Goal: Information Seeking & Learning: Learn about a topic

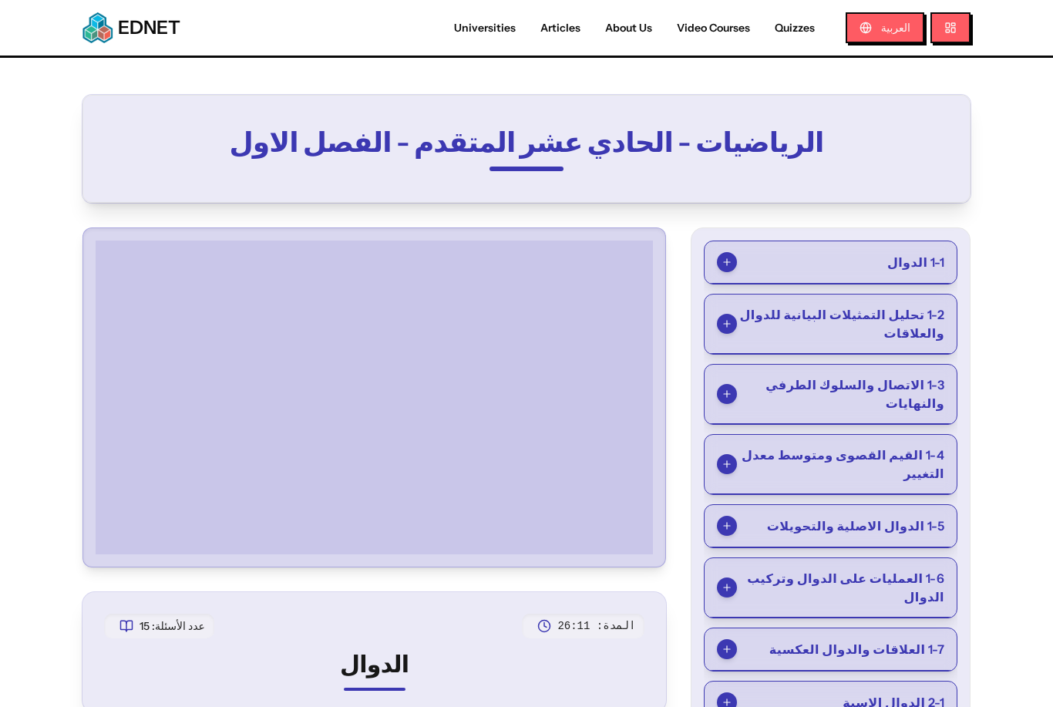
click at [738, 0] on div "EDNET Universities Articles About Us Video Courses Quizzes العربية" at bounding box center [526, 27] width 987 height 55
click at [92, 543] on div at bounding box center [374, 397] width 570 height 326
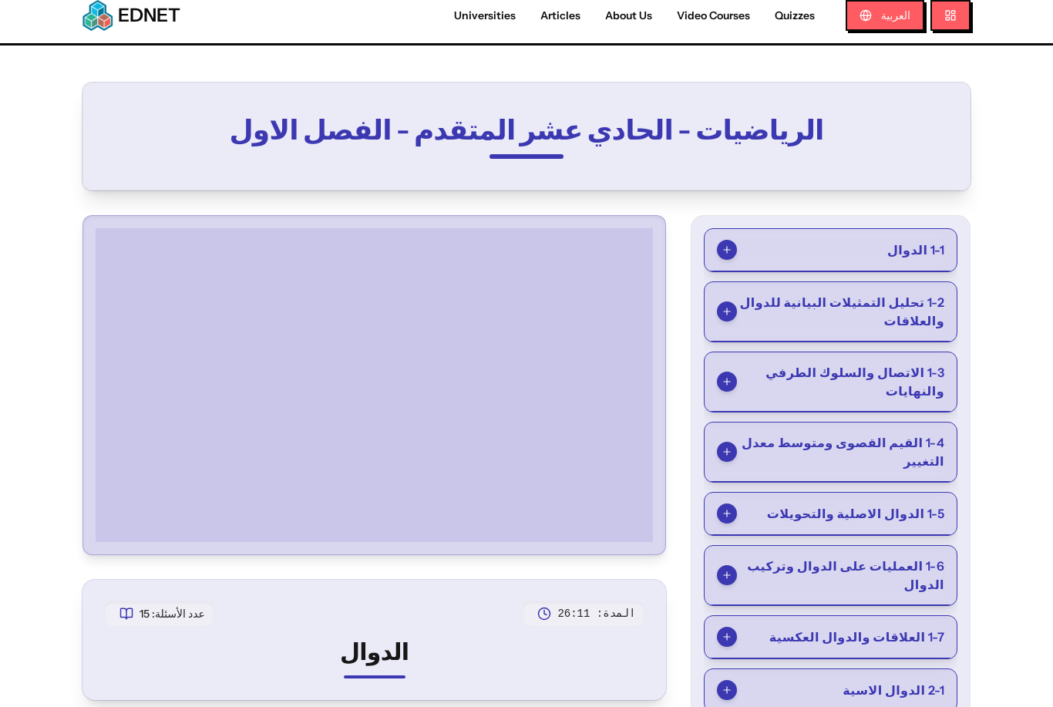
scroll to position [15, 0]
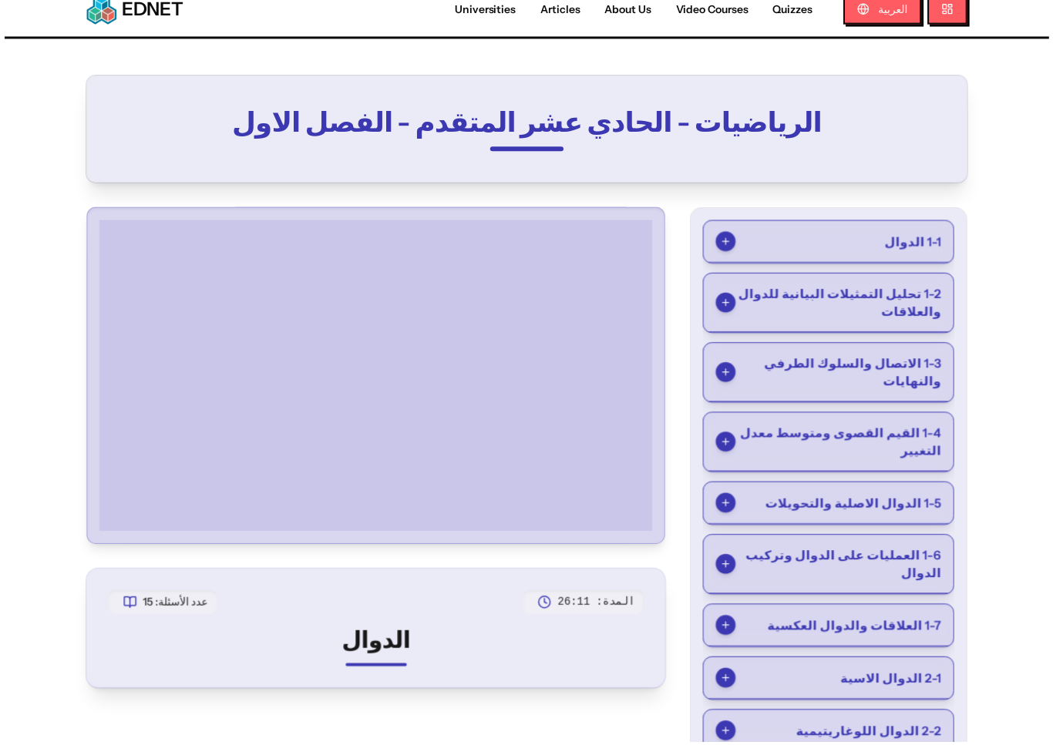
scroll to position [18, 0]
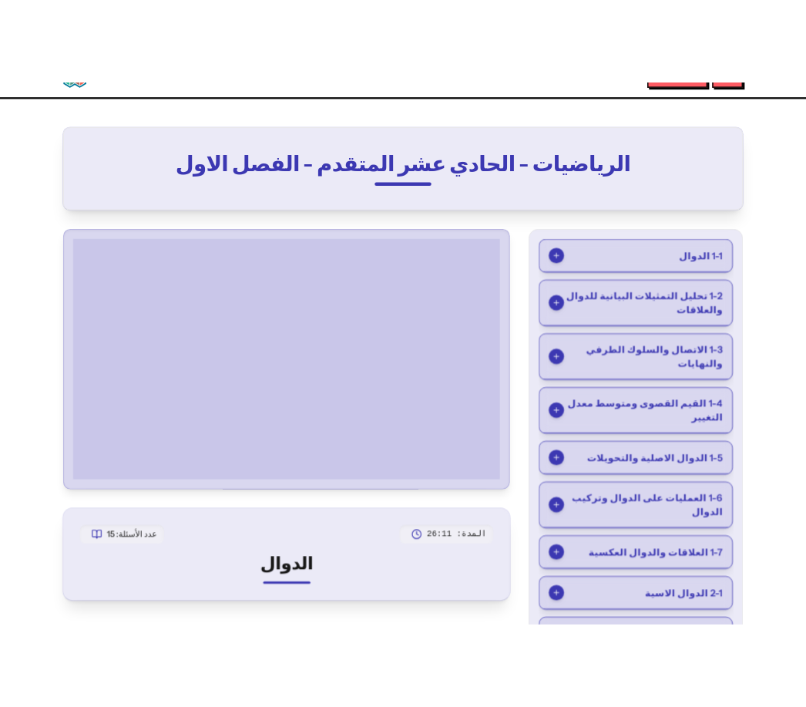
scroll to position [0, 0]
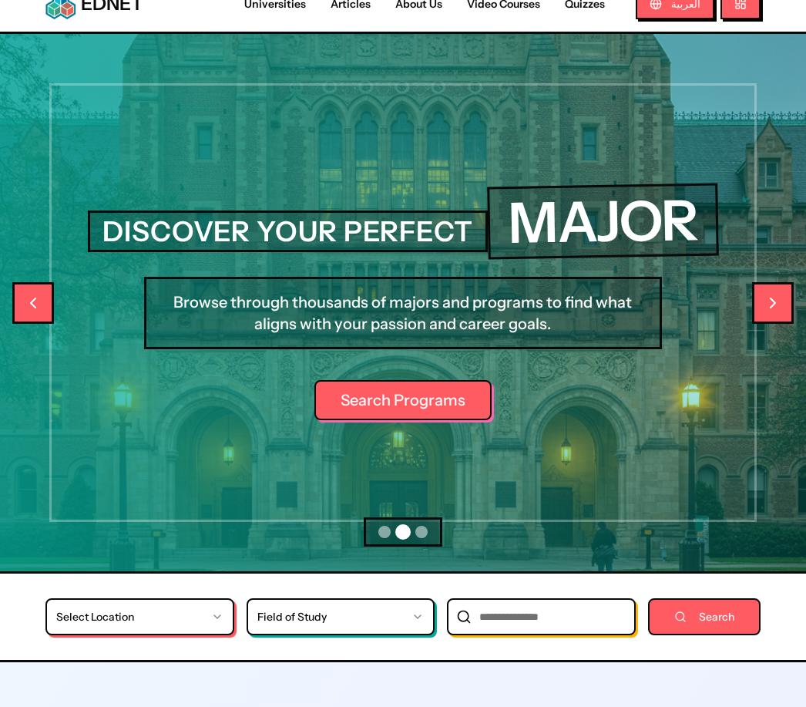
scroll to position [23, 0]
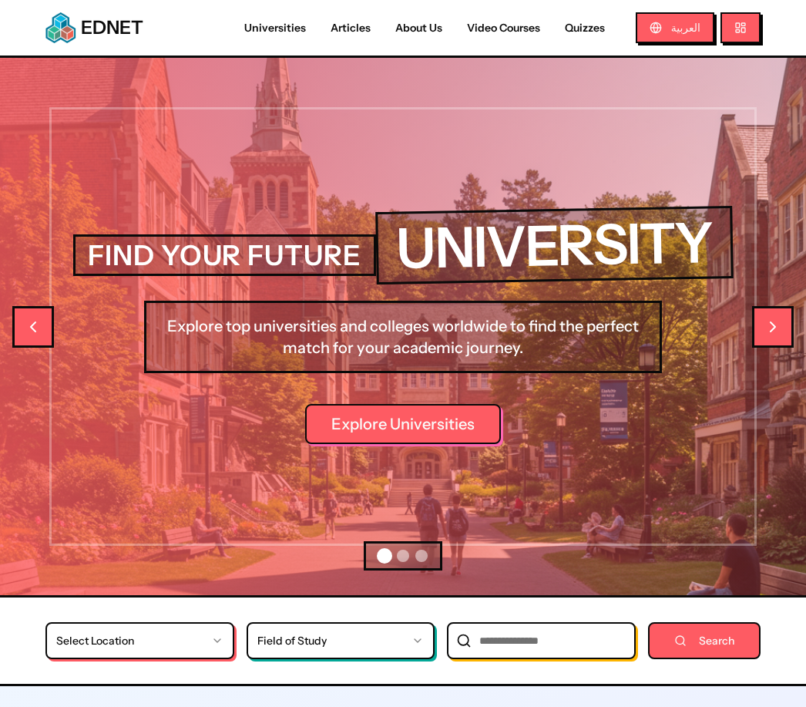
click at [491, 29] on link "Video Courses" at bounding box center [504, 28] width 98 height 16
select select "*"
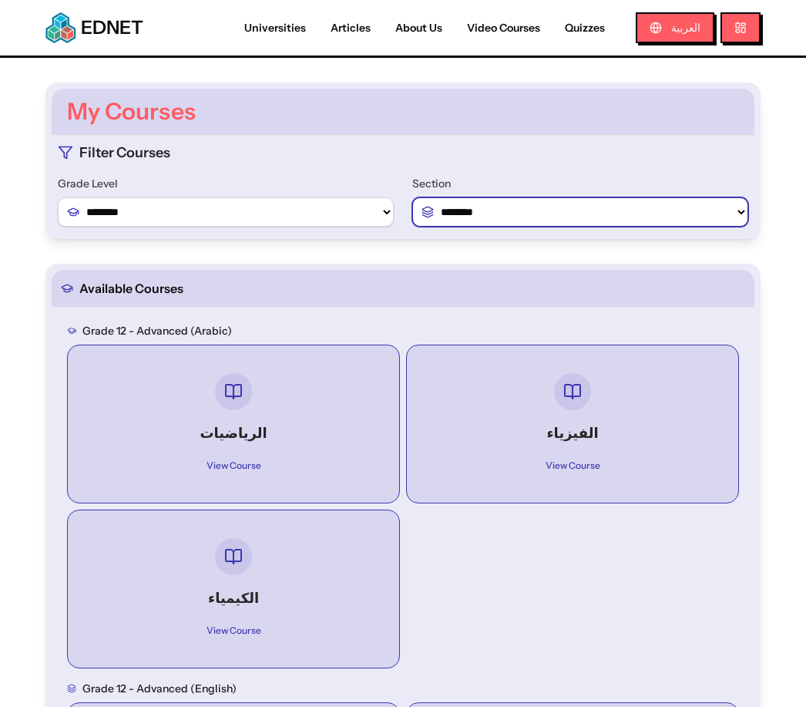
click at [644, 211] on select "**********" at bounding box center [580, 211] width 336 height 29
select select "*"
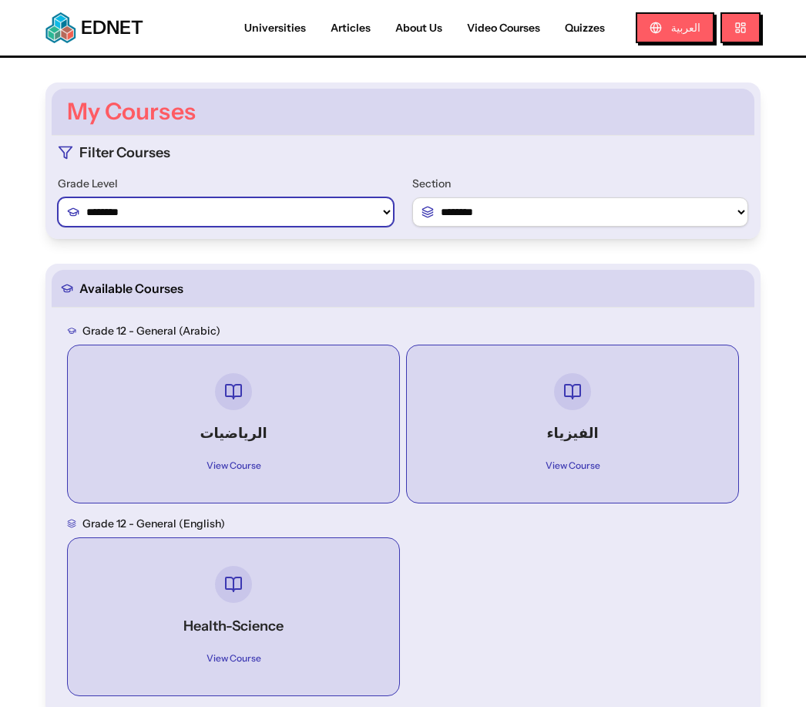
click at [80, 207] on select "******** ******** ********" at bounding box center [226, 211] width 336 height 29
click at [91, 205] on select "******** ******** ********" at bounding box center [226, 211] width 336 height 29
select select "*"
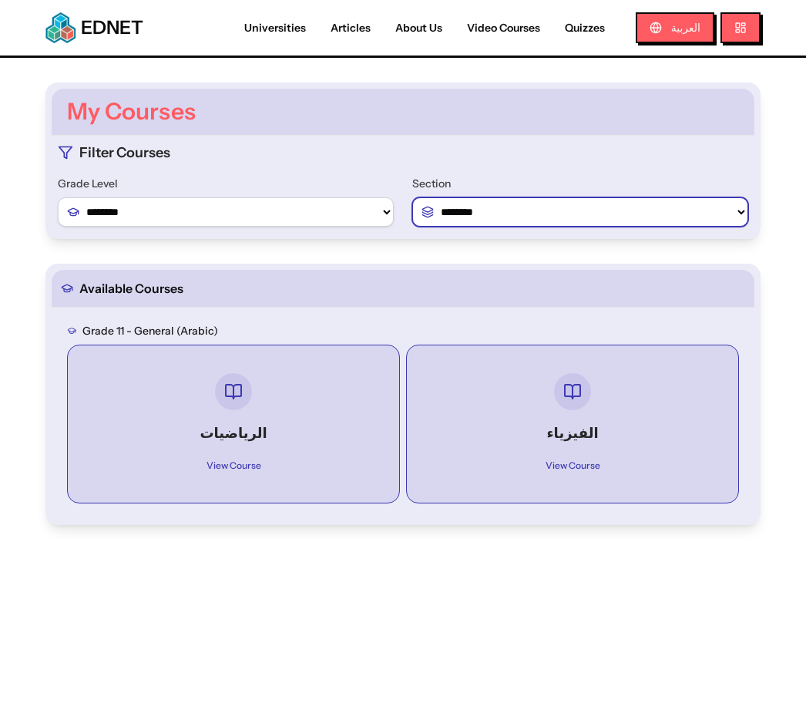
click at [660, 210] on select "**********" at bounding box center [580, 211] width 336 height 29
click at [663, 215] on select "**********" at bounding box center [580, 211] width 336 height 29
select select
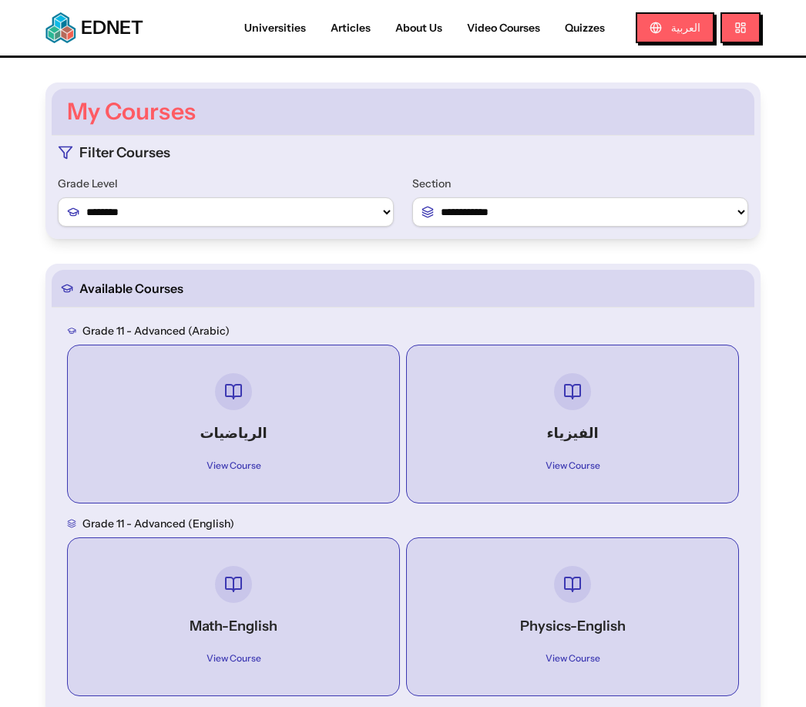
click at [167, 444] on div "View Course" at bounding box center [234, 459] width 276 height 31
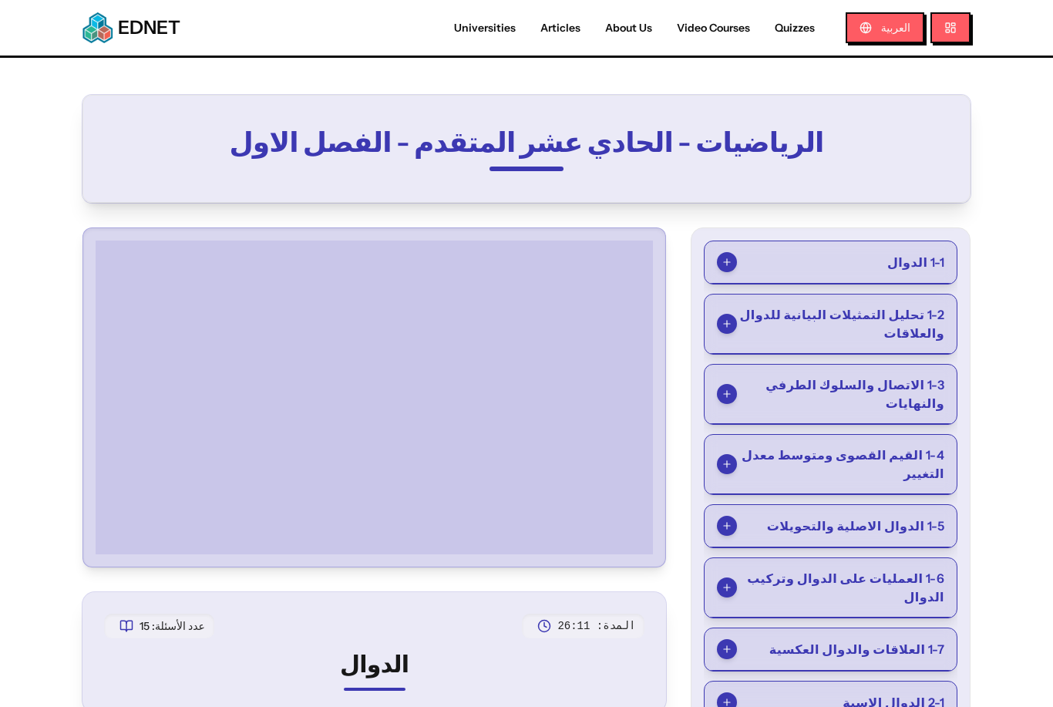
click at [805, 271] on span "1-1 الدوال" at bounding box center [915, 262] width 57 height 18
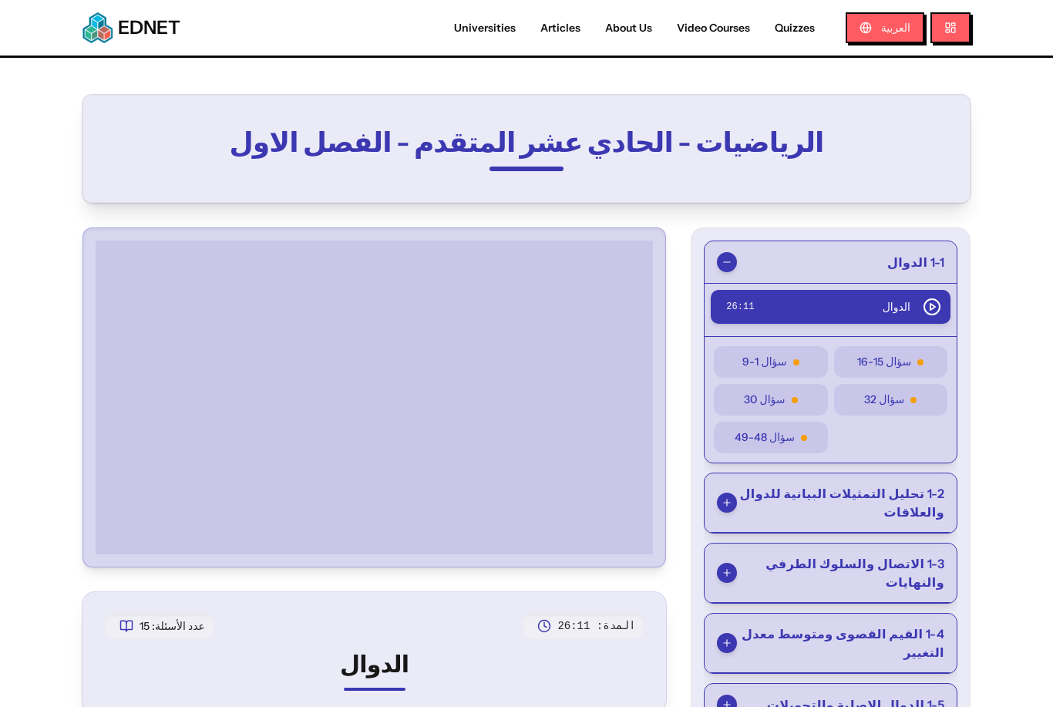
click at [790, 268] on button "1-1 الدوال" at bounding box center [830, 262] width 252 height 42
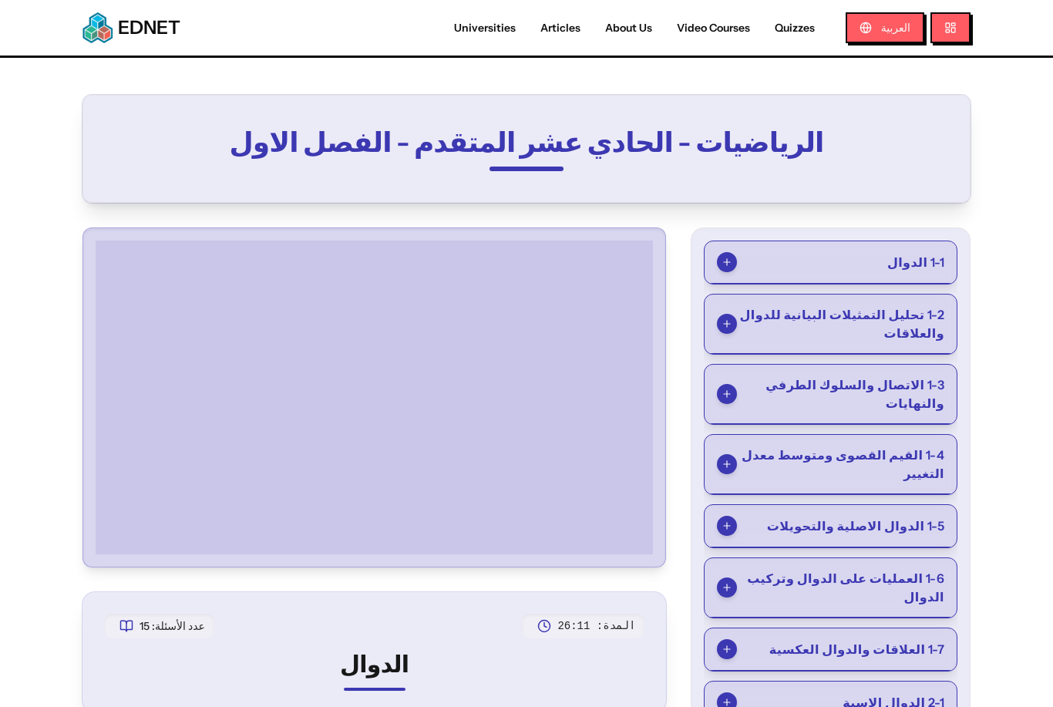
click at [805, 257] on span "1-1 الدوال" at bounding box center [915, 262] width 57 height 18
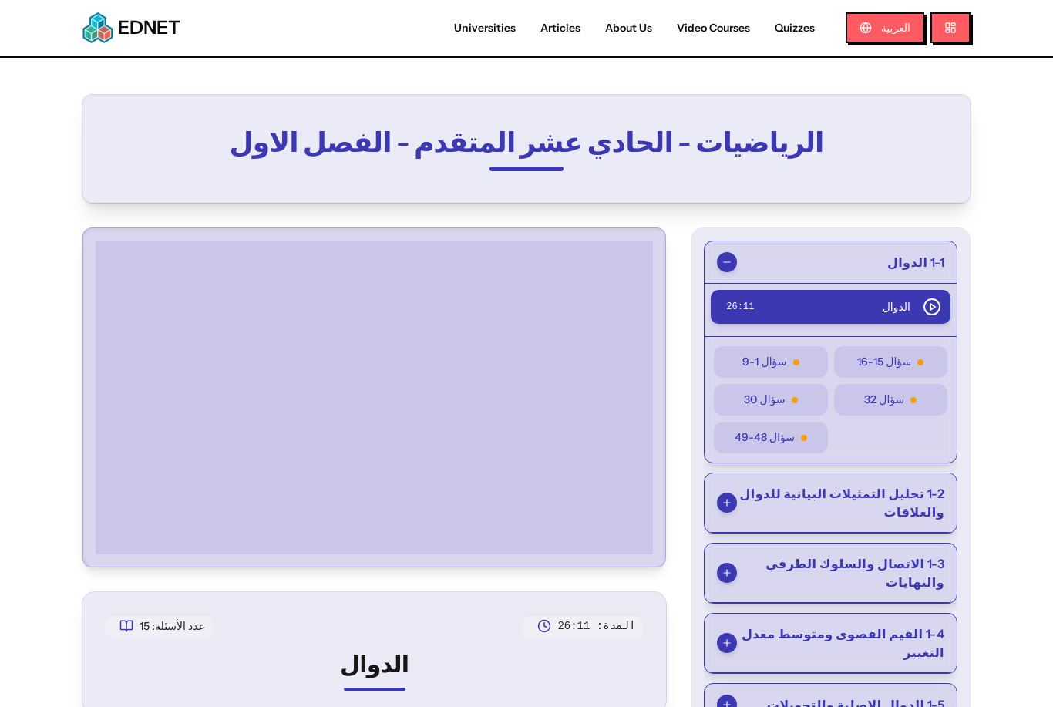
click at [805, 264] on span "1-1 الدوال" at bounding box center [915, 262] width 57 height 18
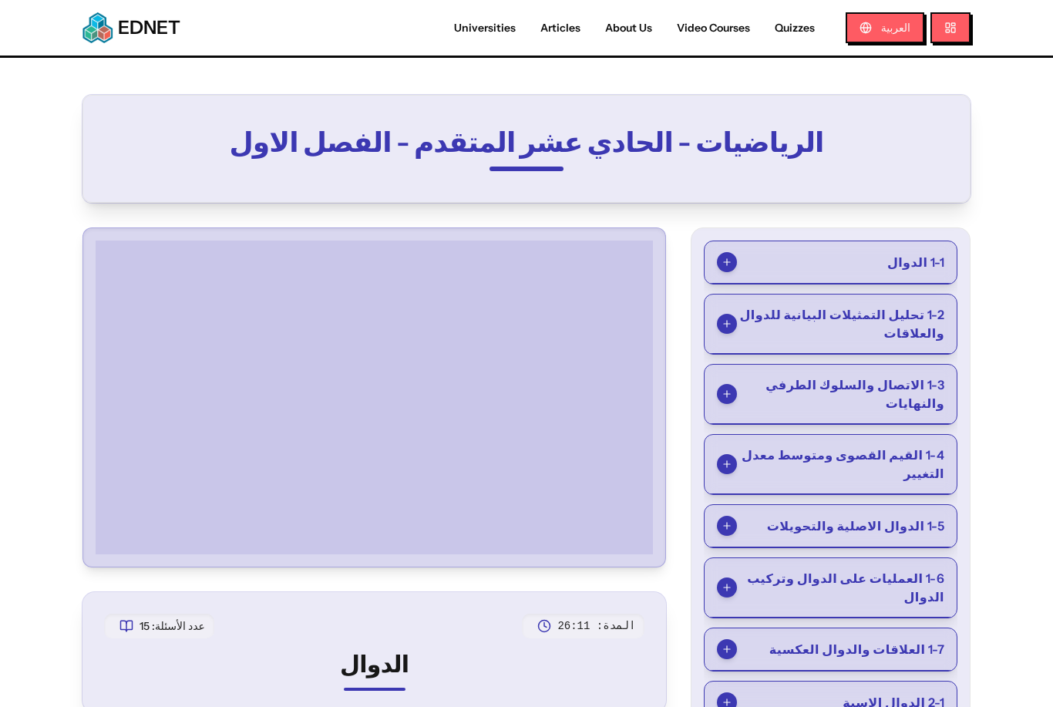
click at [805, 324] on span "1-2 تحليل التمثيلات البيانية للدوال والعلاقات" at bounding box center [840, 323] width 207 height 37
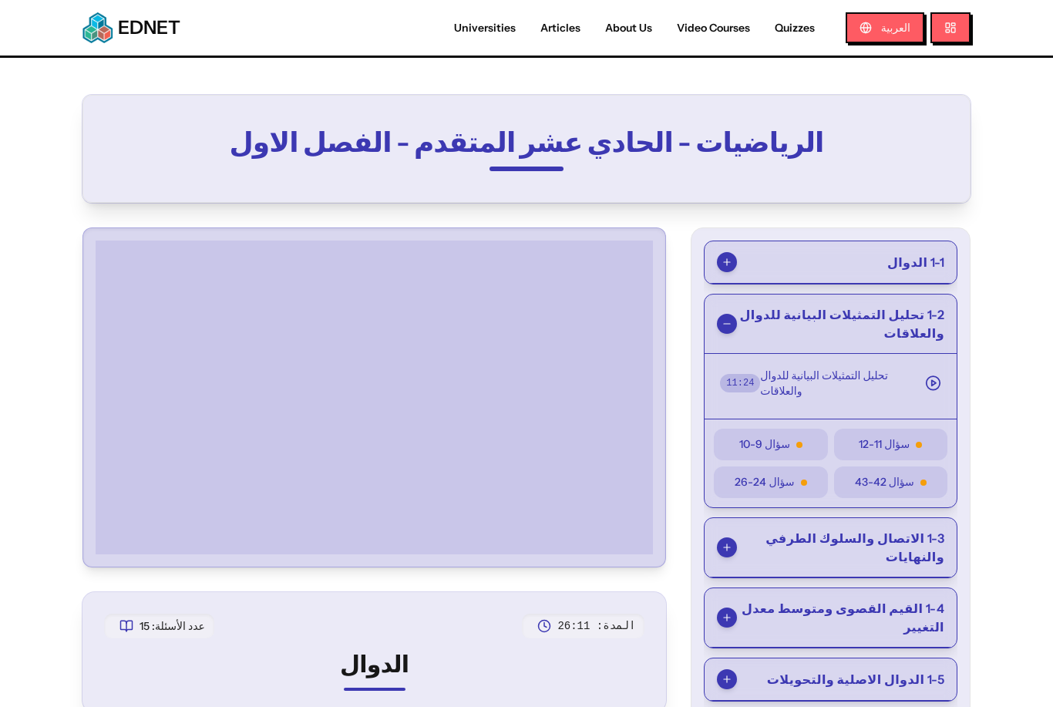
click at [805, 323] on span "1-2 تحليل التمثيلات البيانية للدوال والعلاقات" at bounding box center [840, 323] width 207 height 37
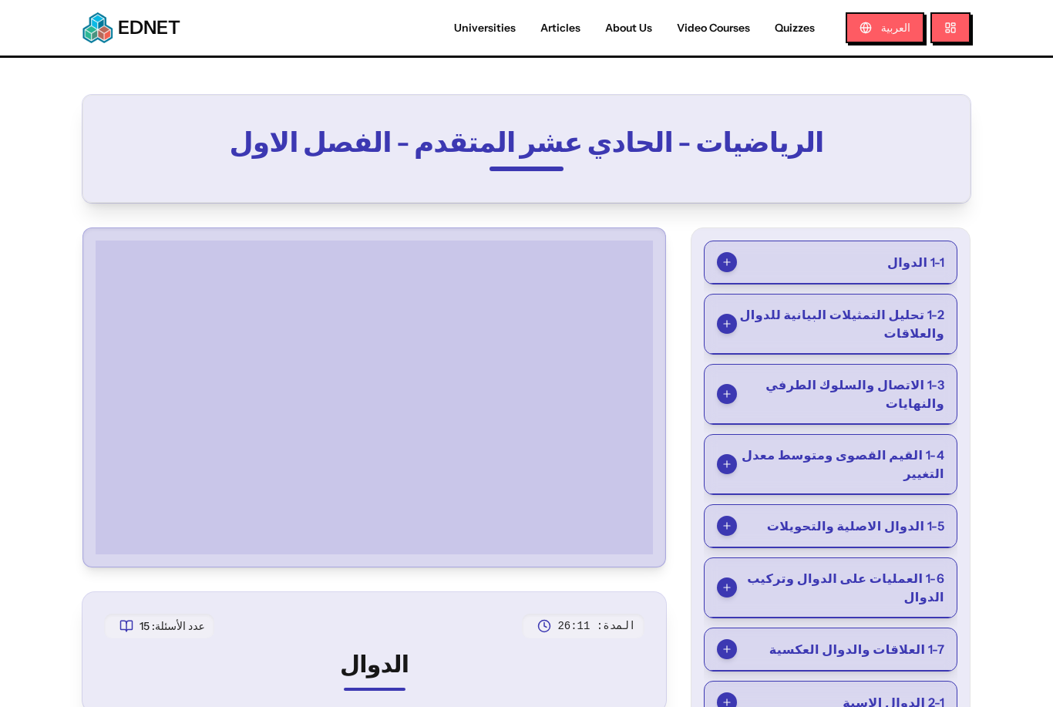
click at [805, 248] on button "1-1 الدوال" at bounding box center [830, 262] width 252 height 42
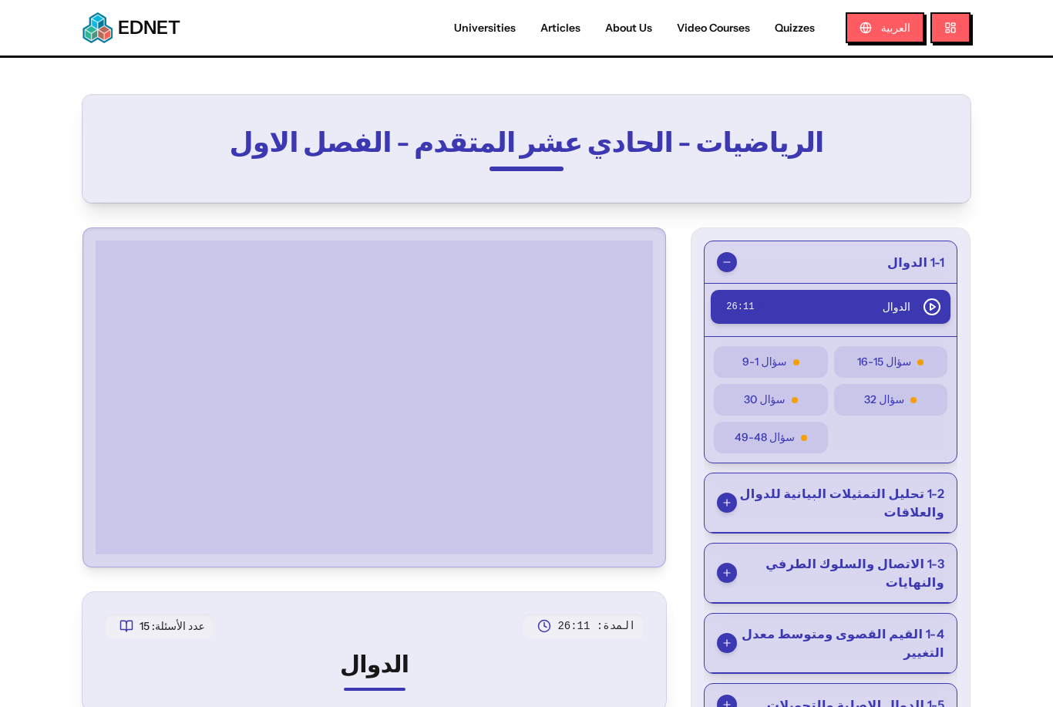
click at [805, 263] on span "1-1 الدوال" at bounding box center [915, 262] width 57 height 18
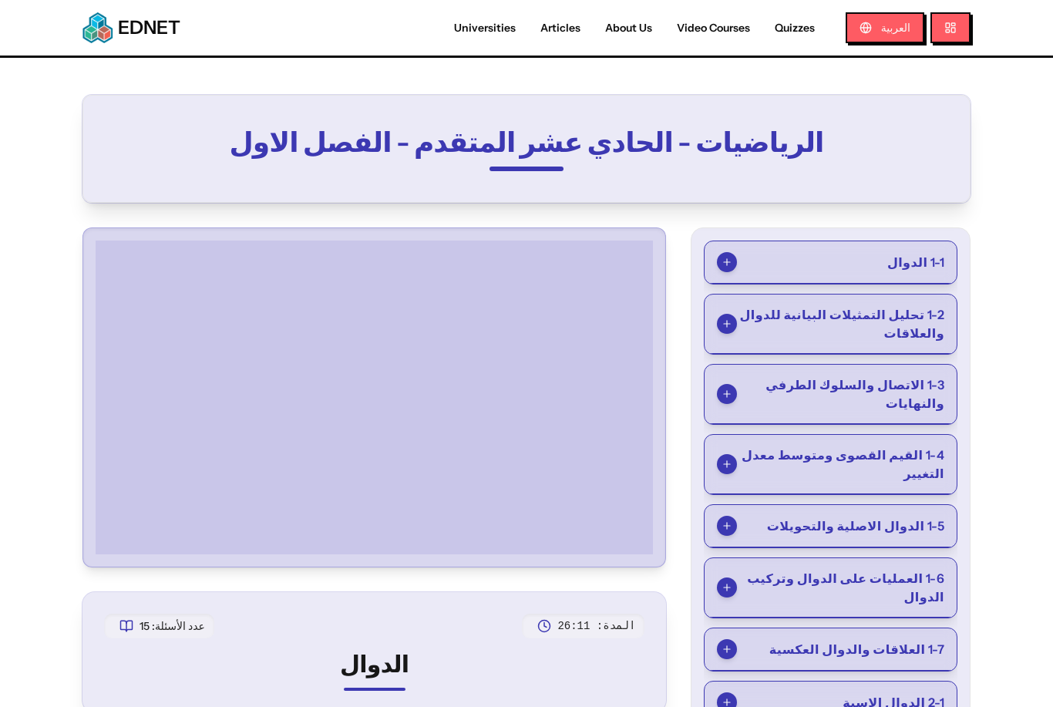
click at [805, 320] on span "1-2 تحليل التمثيلات البيانية للدوال والعلاقات" at bounding box center [840, 323] width 207 height 37
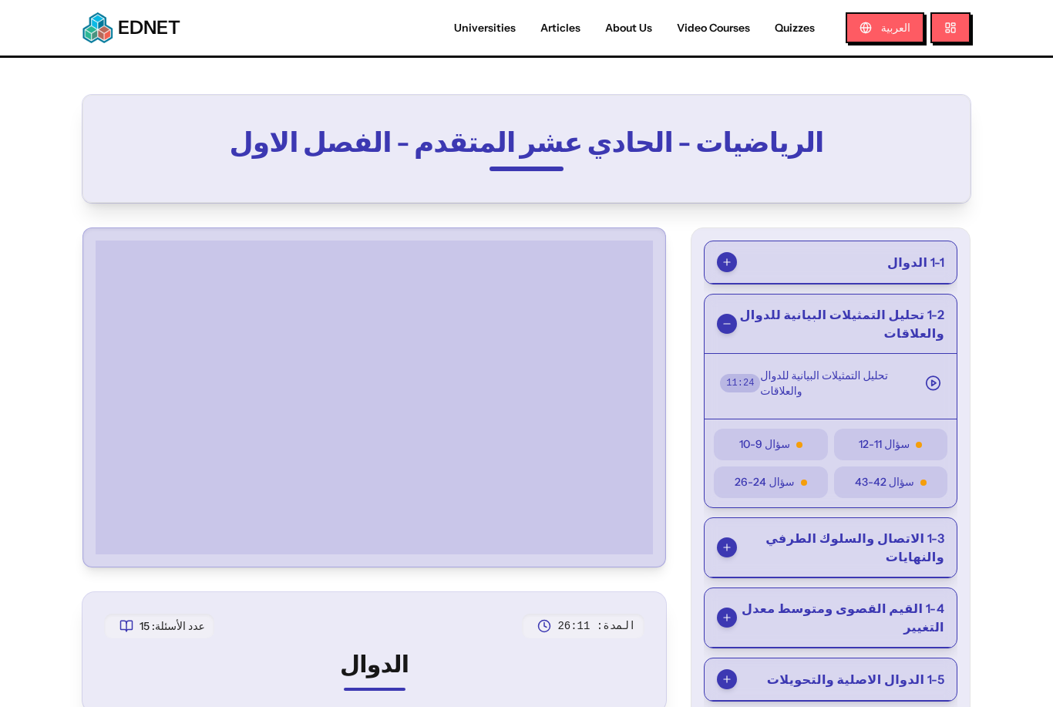
click at [805, 311] on span "1-2 تحليل التمثيلات البيانية للدوال والعلاقات" at bounding box center [840, 323] width 207 height 37
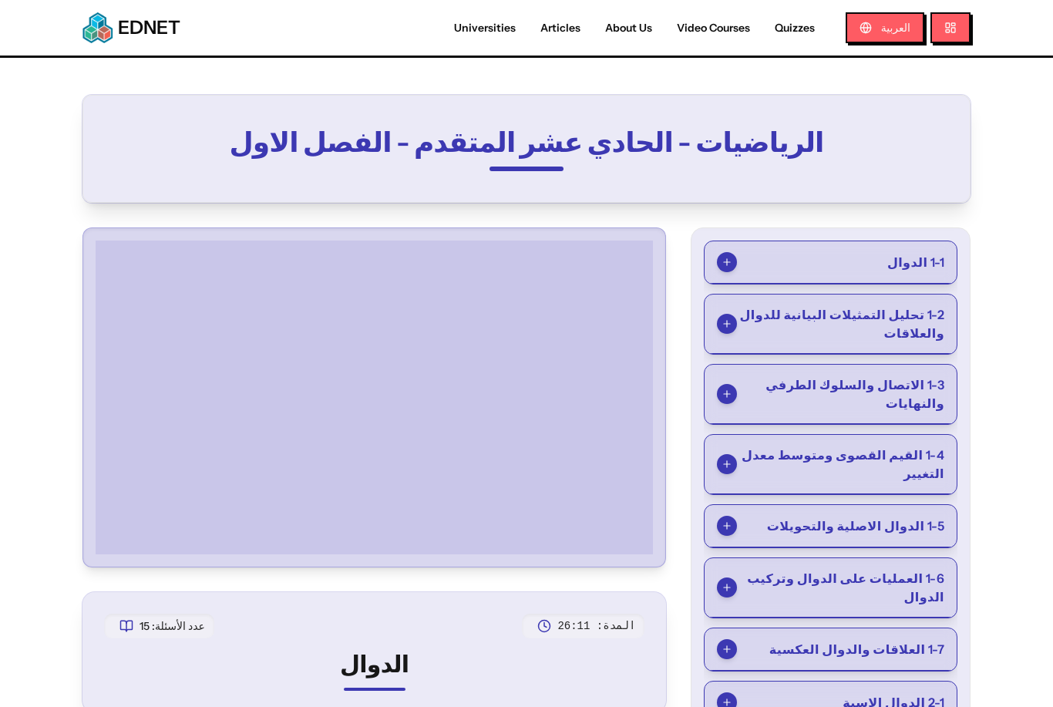
click at [805, 366] on button "1-3 الاتصال والسلوك الطرفي والنهايات" at bounding box center [830, 394] width 252 height 59
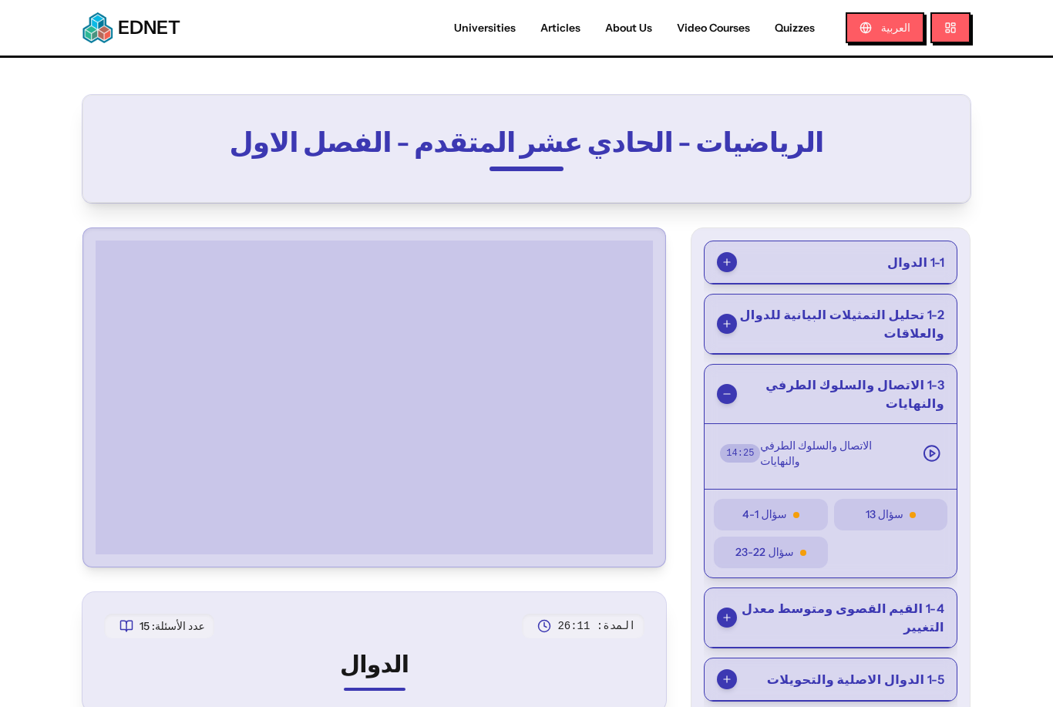
click at [805, 379] on span "1-3 الاتصال والسلوك الطرفي والنهايات" at bounding box center [840, 393] width 207 height 37
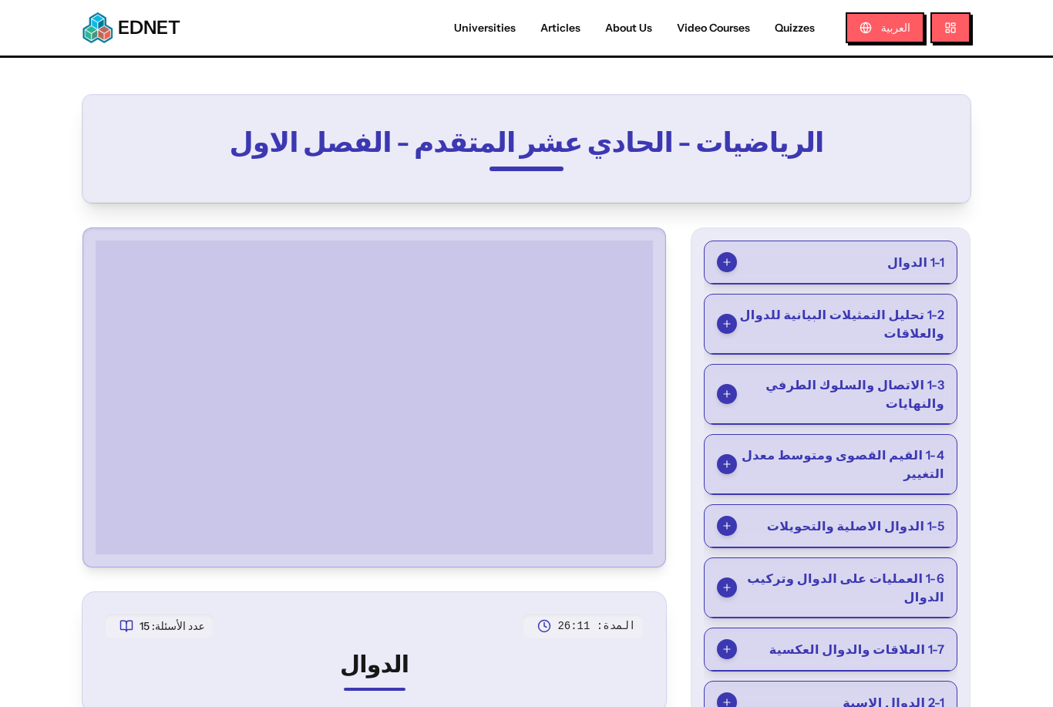
click at [805, 435] on button "1-4 القيم القصوى ومتوسط معدل التغيير" at bounding box center [830, 464] width 252 height 59
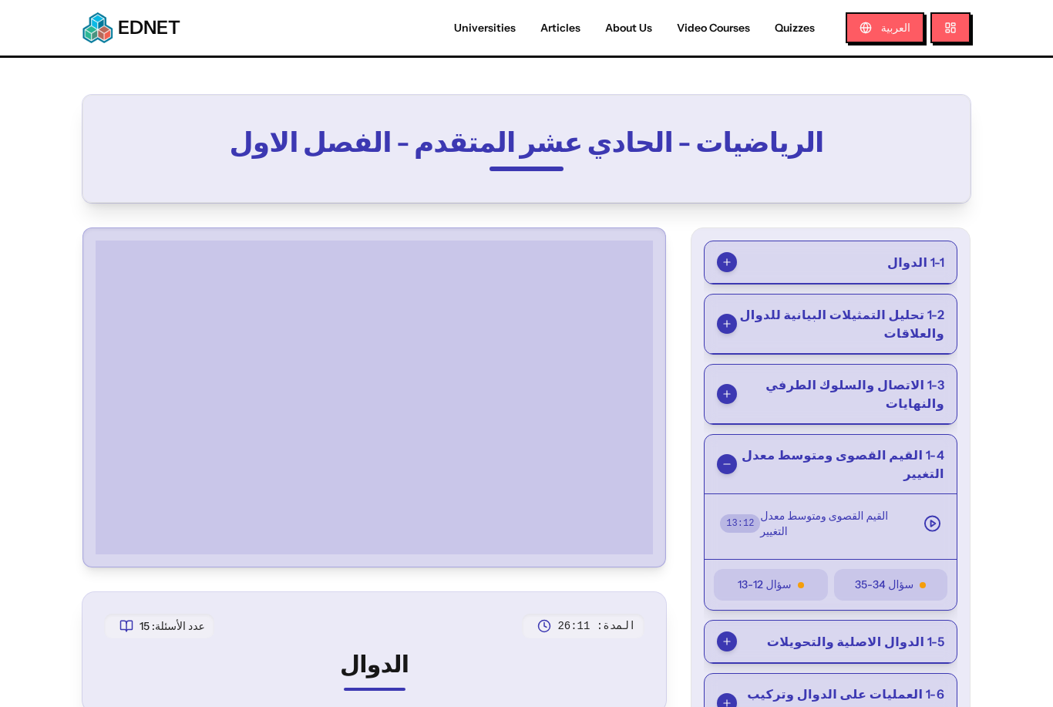
click at [805, 445] on span "1-4 القيم القصوى ومتوسط معدل التغيير" at bounding box center [840, 463] width 207 height 37
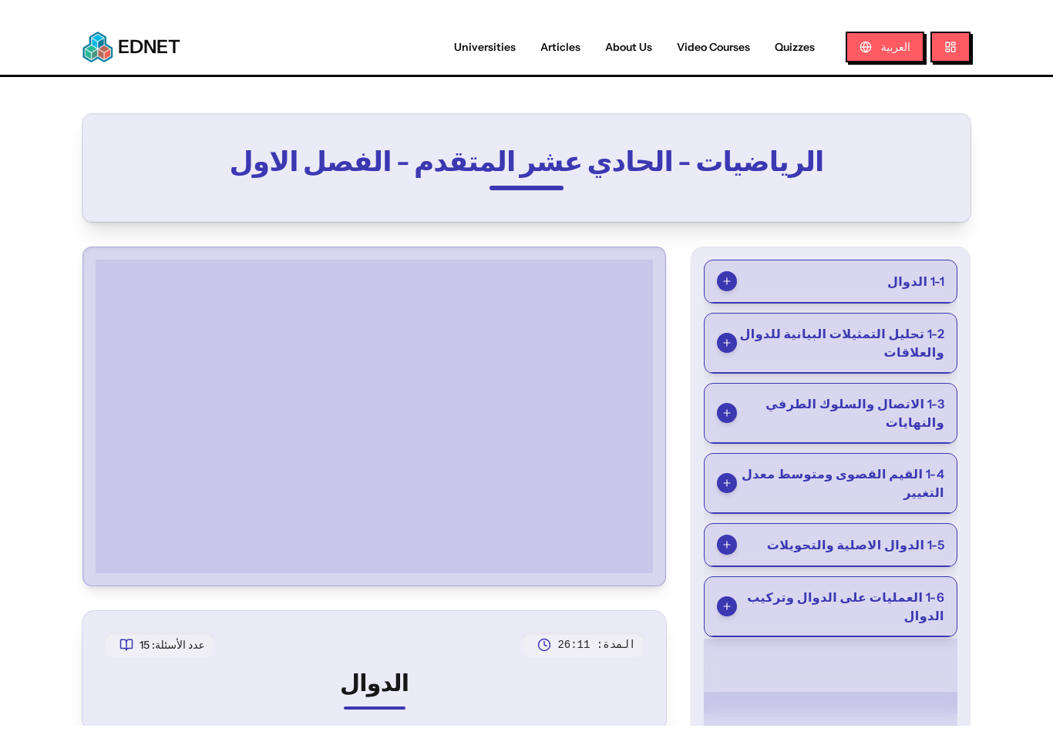
scroll to position [18, 0]
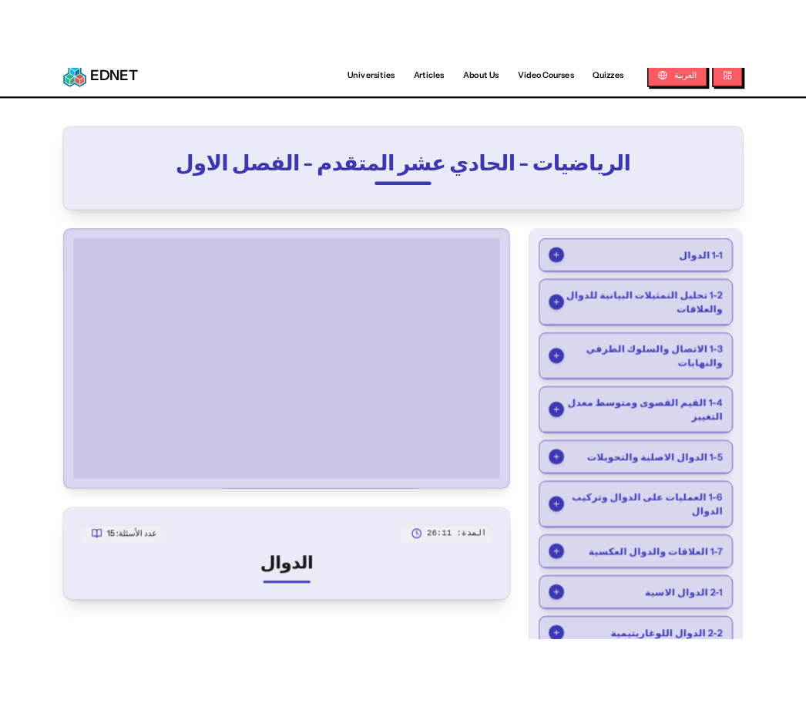
scroll to position [0, 0]
